Goal: Task Accomplishment & Management: Complete application form

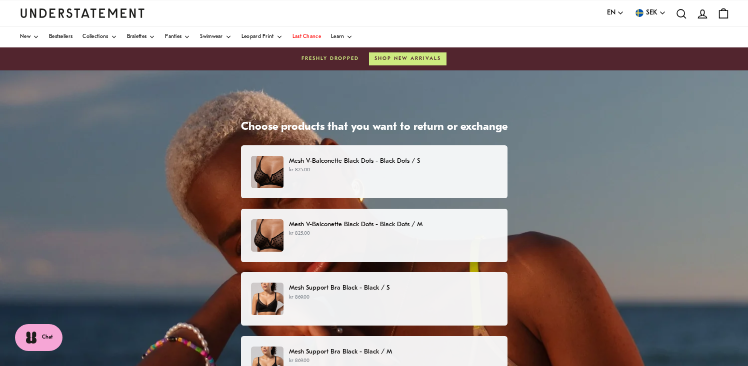
click at [440, 184] on div "Mesh V-Balconette Black Dots - Black Dots / S kr 825.00" at bounding box center [373, 172] width 245 height 32
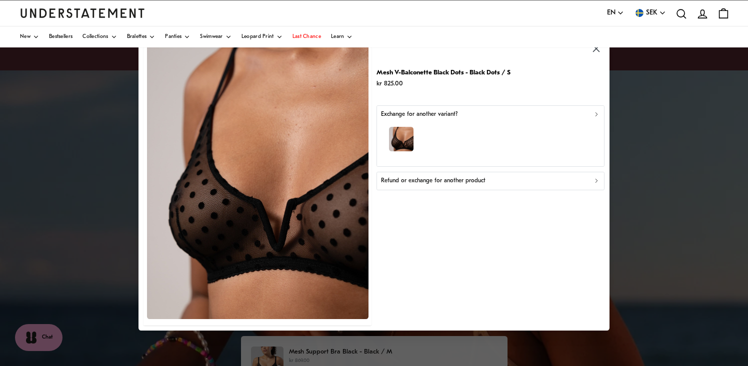
click at [447, 180] on p "Refund or exchange for another product" at bounding box center [433, 180] width 104 height 9
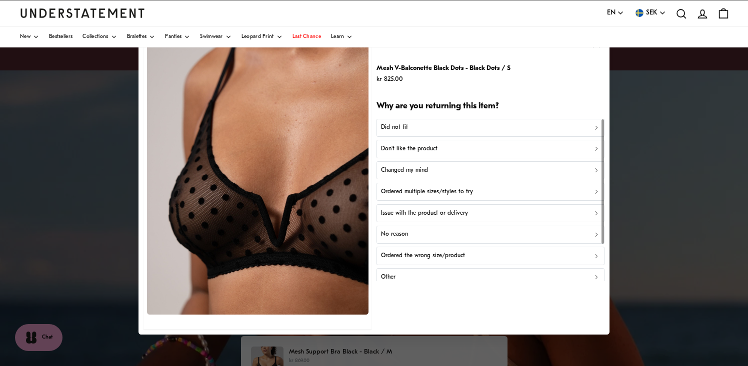
click at [441, 189] on p "Ordered multiple sizes/styles to try" at bounding box center [427, 191] width 92 height 9
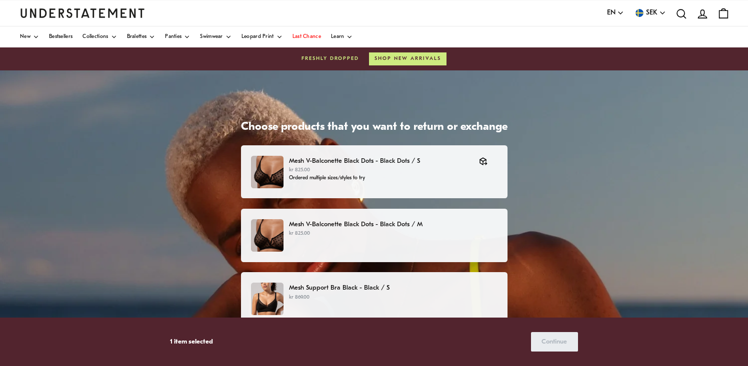
click at [459, 244] on div "Mesh V-Balconette Black Dots - Black Dots / M kr 825.00" at bounding box center [373, 235] width 245 height 32
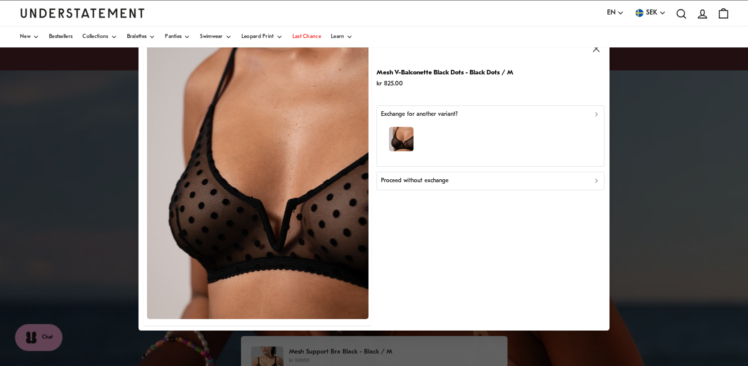
click at [449, 182] on div "Proceed without exchange" at bounding box center [490, 180] width 219 height 9
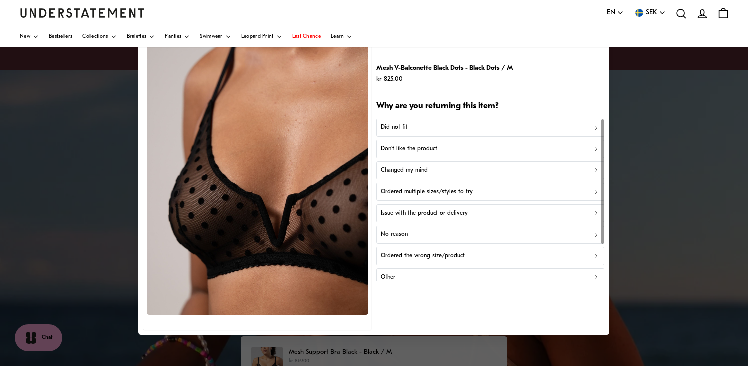
click at [444, 192] on p "Ordered multiple sizes/styles to try" at bounding box center [427, 191] width 92 height 9
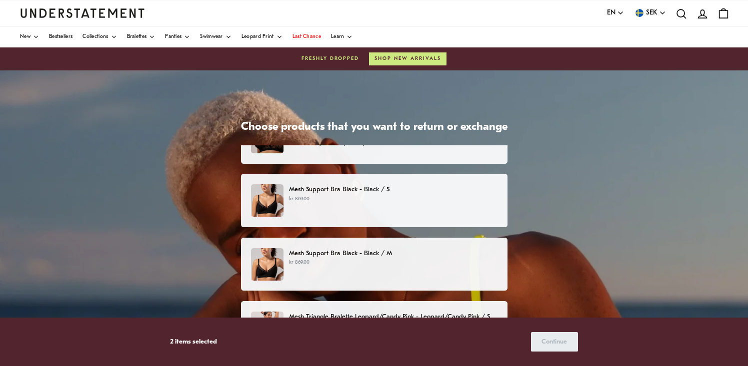
scroll to position [103, 0]
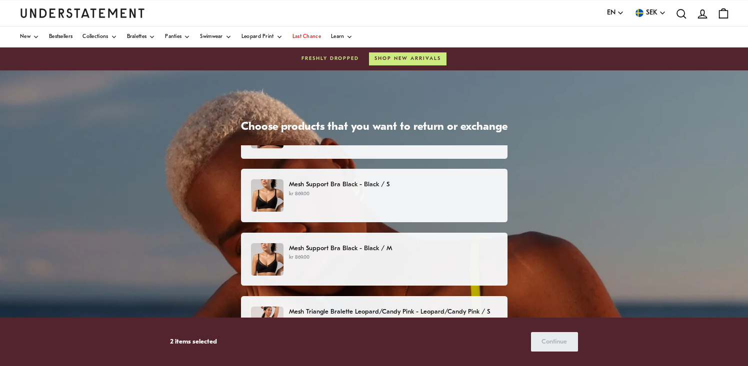
click at [430, 205] on div "Mesh Support Bra Black - Black / S kr 869.00" at bounding box center [373, 195] width 245 height 32
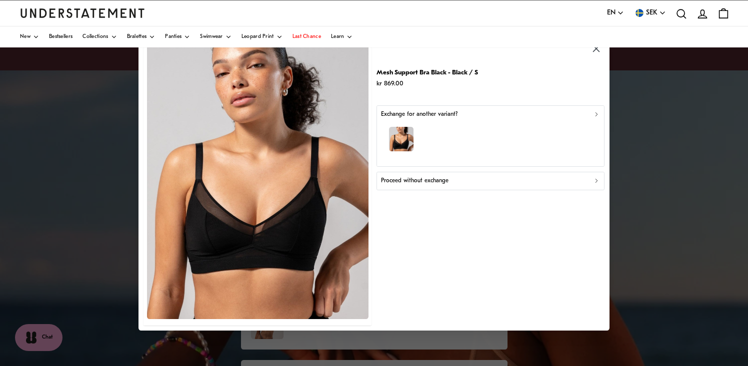
click at [476, 182] on div "Proceed without exchange" at bounding box center [490, 180] width 219 height 9
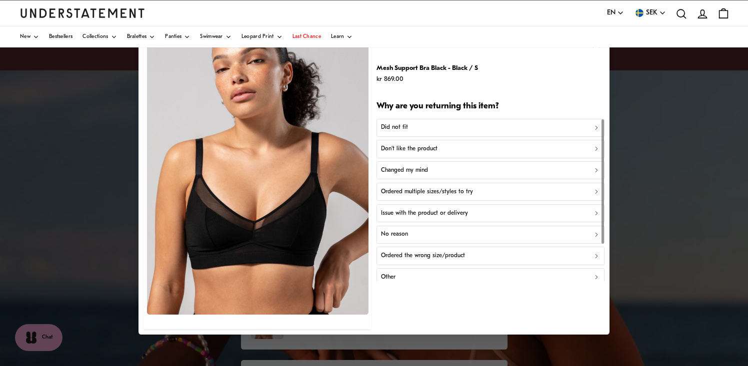
click at [460, 192] on p "Ordered multiple sizes/styles to try" at bounding box center [427, 191] width 92 height 9
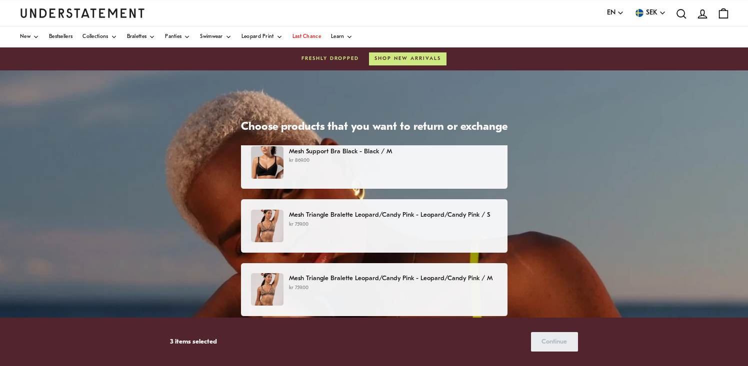
scroll to position [201, 0]
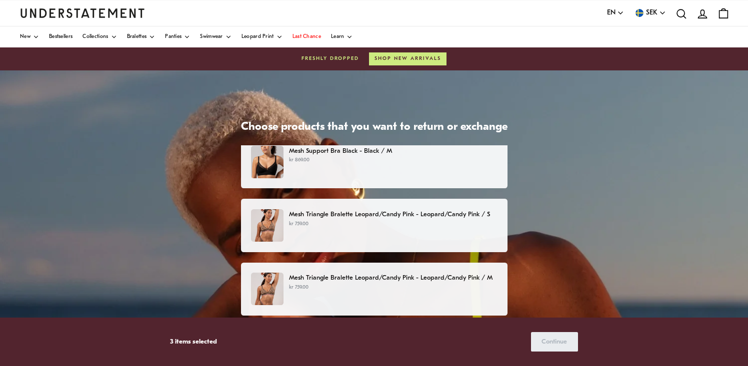
click at [451, 234] on div "Mesh Triangle Bralette Leopard/Candy Pink - Leopard/Candy Pink / S kr 759.00" at bounding box center [373, 225] width 245 height 32
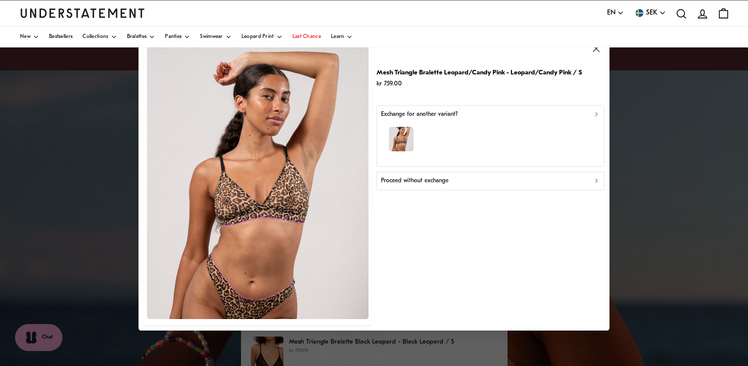
click at [443, 182] on p "Proceed without exchange" at bounding box center [414, 180] width 67 height 9
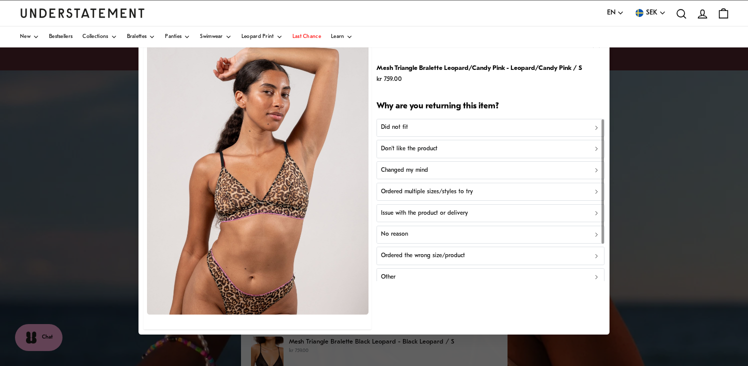
click at [444, 192] on p "Ordered multiple sizes/styles to try" at bounding box center [427, 191] width 92 height 9
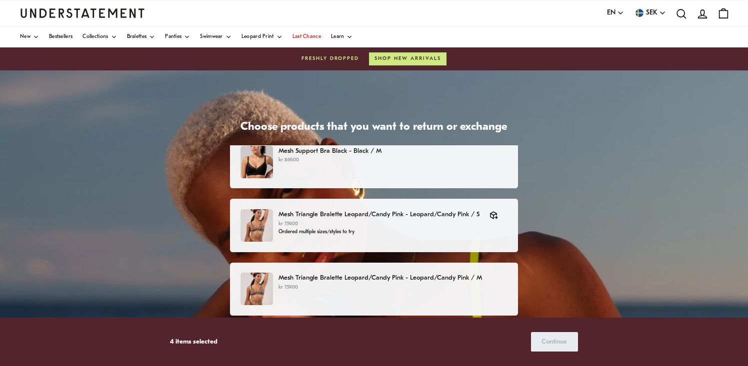
click at [455, 290] on p "kr 759.00" at bounding box center [392, 288] width 229 height 8
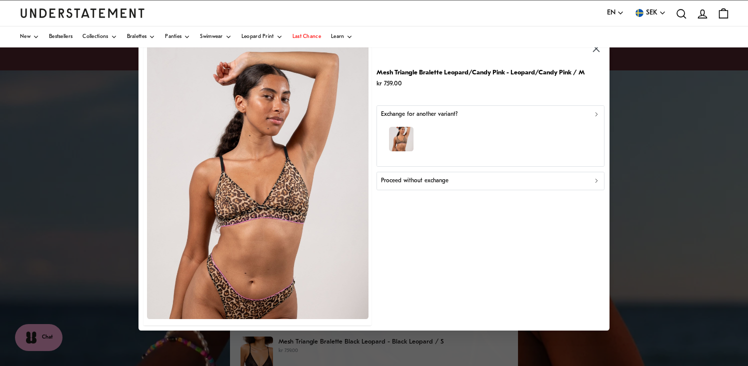
click at [449, 180] on div "Proceed without exchange" at bounding box center [490, 180] width 219 height 9
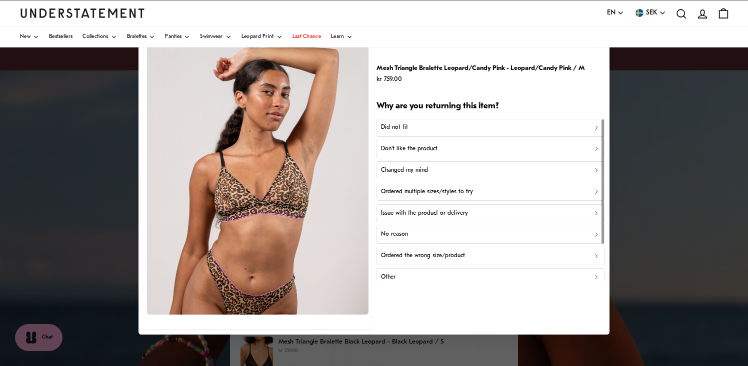
click at [447, 193] on p "Ordered multiple sizes/styles to try" at bounding box center [427, 191] width 92 height 9
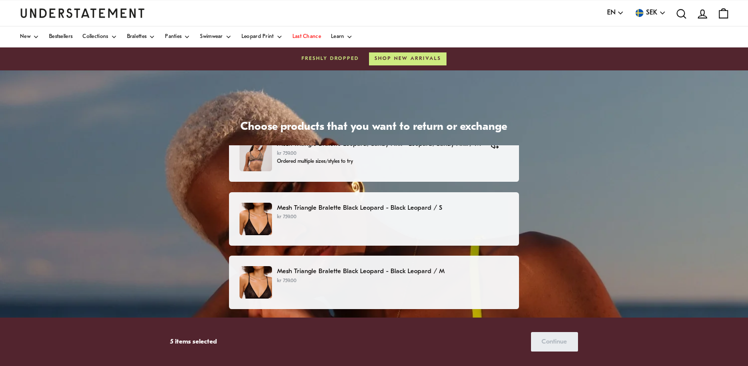
scroll to position [334, 0]
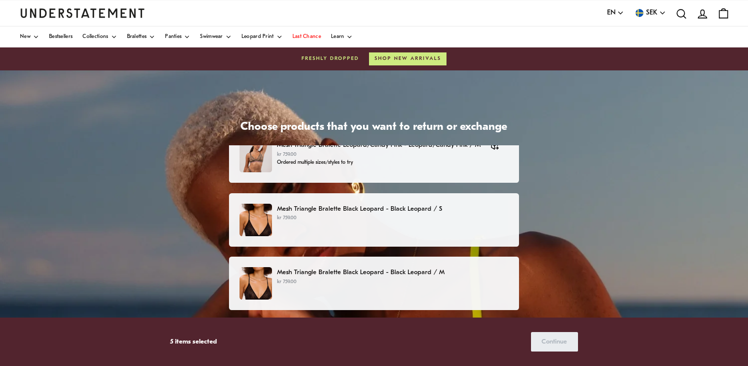
click at [448, 283] on p "kr 759.00" at bounding box center [392, 282] width 231 height 8
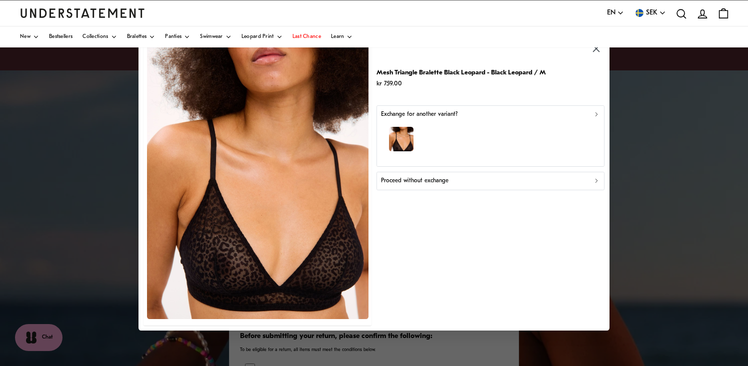
click at [450, 181] on div "Proceed without exchange" at bounding box center [490, 180] width 219 height 9
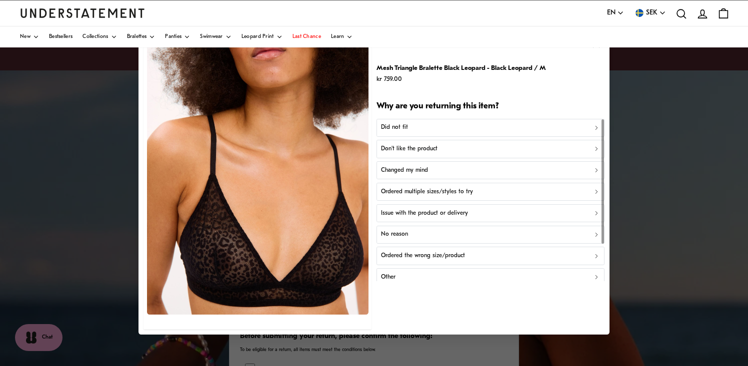
click at [453, 193] on p "Ordered multiple sizes/styles to try" at bounding box center [427, 191] width 92 height 9
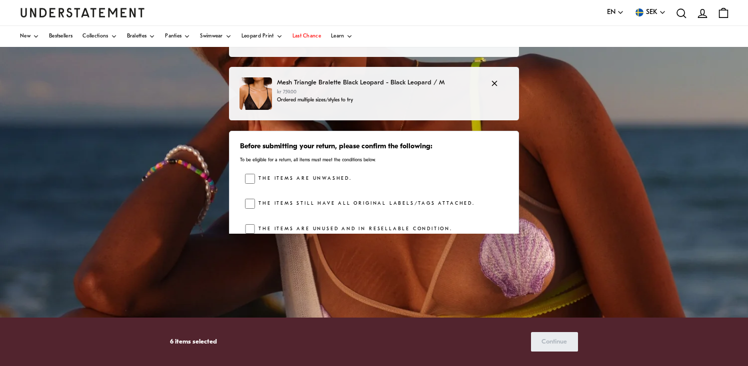
scroll to position [356, 0]
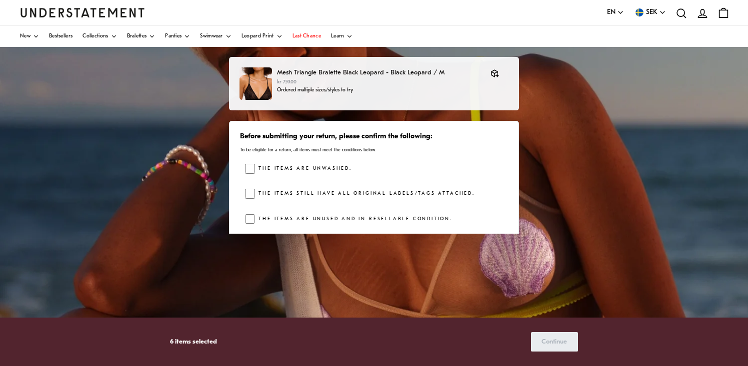
click at [255, 188] on div "The items are unwashed. The items still have all original labels/tags attached.…" at bounding box center [376, 196] width 263 height 65
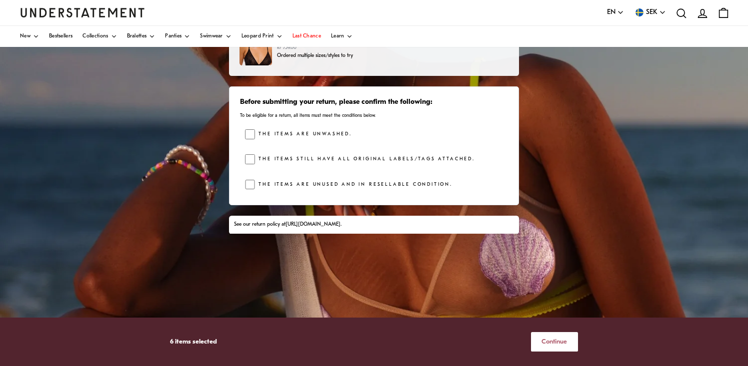
click at [558, 341] on span "Continue" at bounding box center [553, 342] width 25 height 18
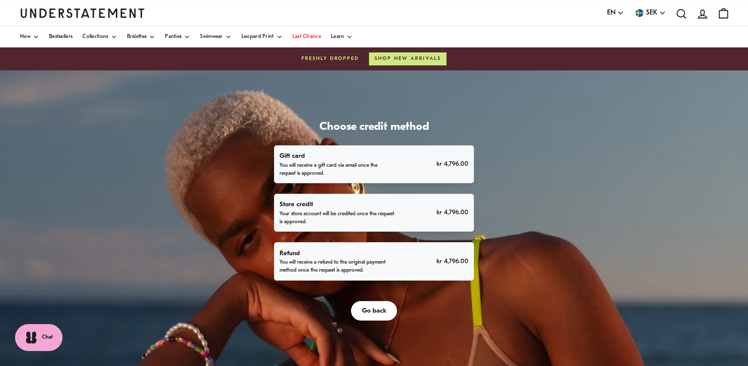
click at [402, 266] on div "Refund You will receive a refund to the original payment method once the reques…" at bounding box center [373, 261] width 188 height 27
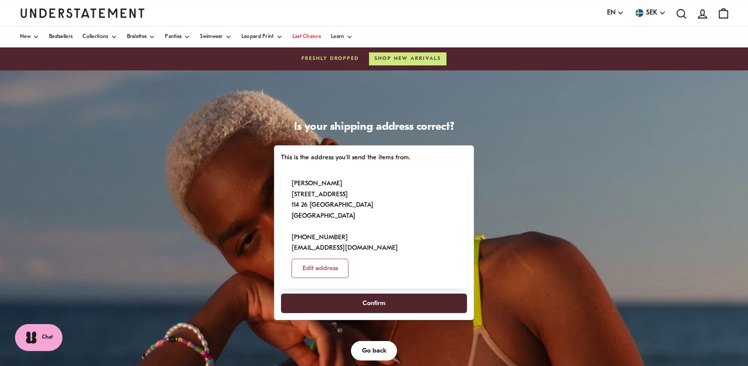
click at [396, 294] on span "Confirm" at bounding box center [374, 303] width 164 height 18
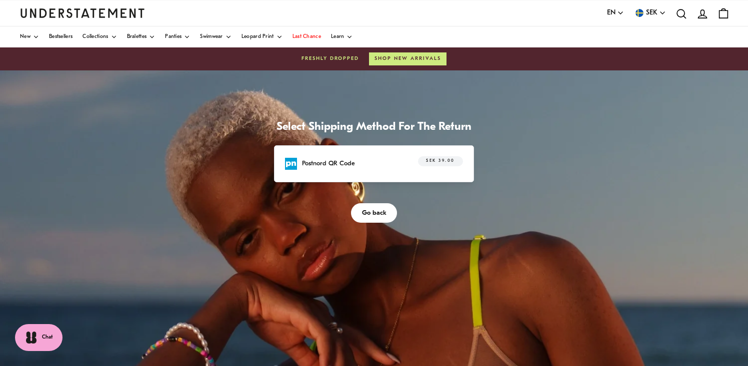
click at [438, 162] on span "SEK 39.00" at bounding box center [440, 161] width 28 height 10
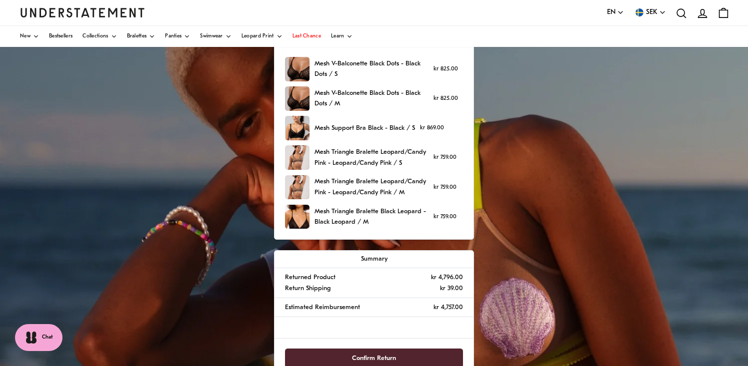
scroll to position [204, 0]
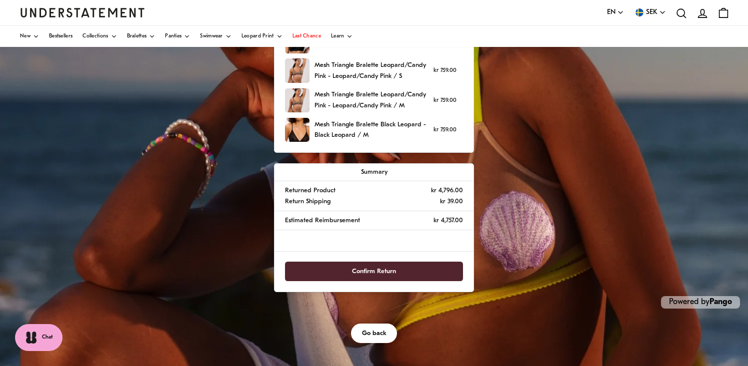
click at [399, 272] on span "Confirm Return" at bounding box center [374, 271] width 156 height 18
